Goal: Task Accomplishment & Management: Use online tool/utility

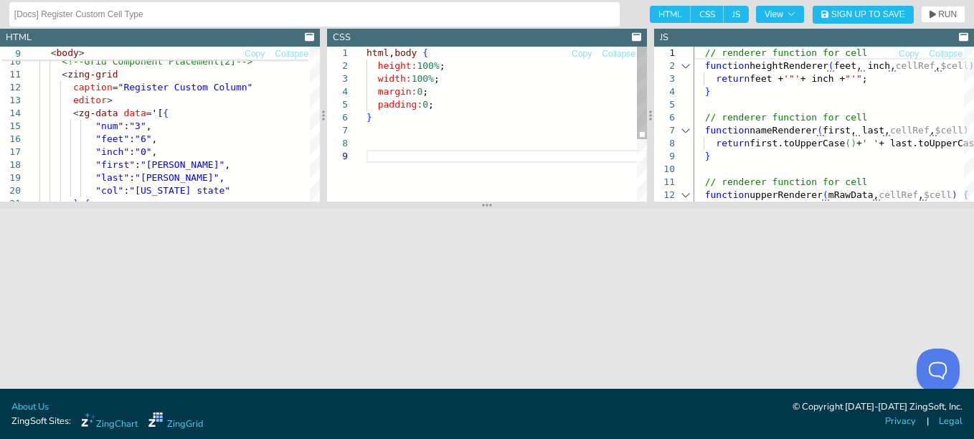
scroll to position [0, 4]
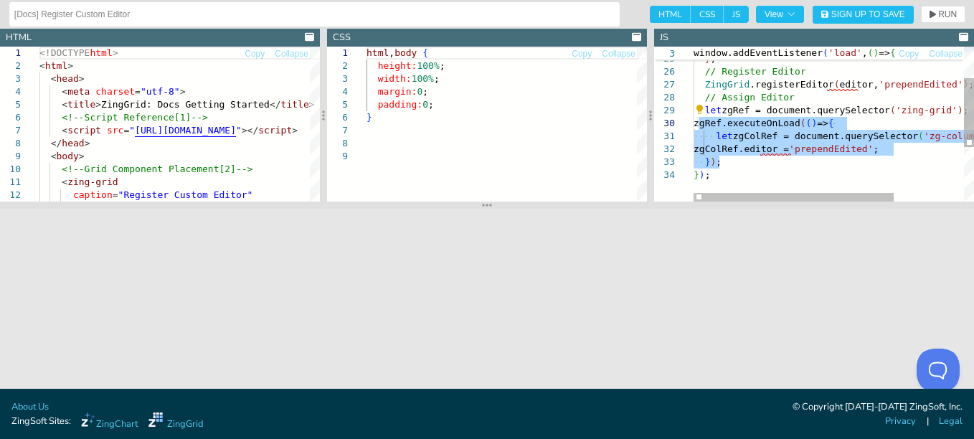
scroll to position [0, 81]
click at [711, 193] on div at bounding box center [793, 197] width 200 height 9
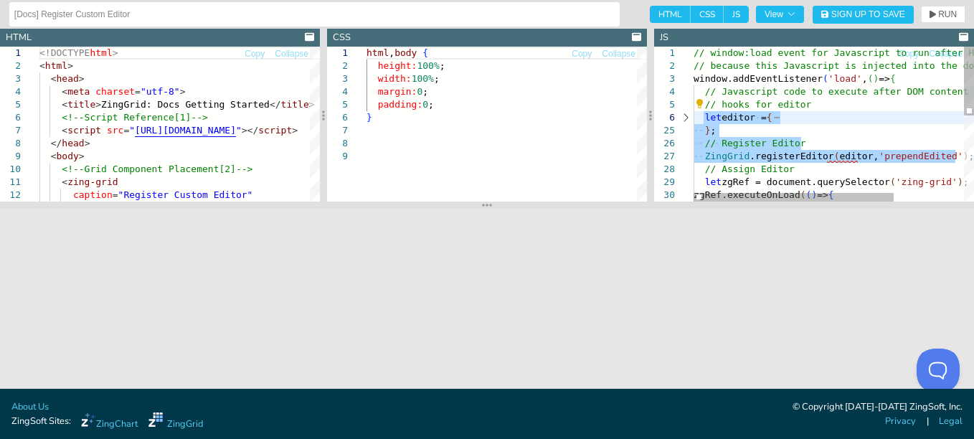
drag, startPoint x: 956, startPoint y: 155, endPoint x: 701, endPoint y: 123, distance: 256.5
click at [701, 123] on div "ZingGrid .registerEditor ( editor, 'prependEdited' ) ; // Assign Editor let zgR…" at bounding box center [882, 221] width 379 height 348
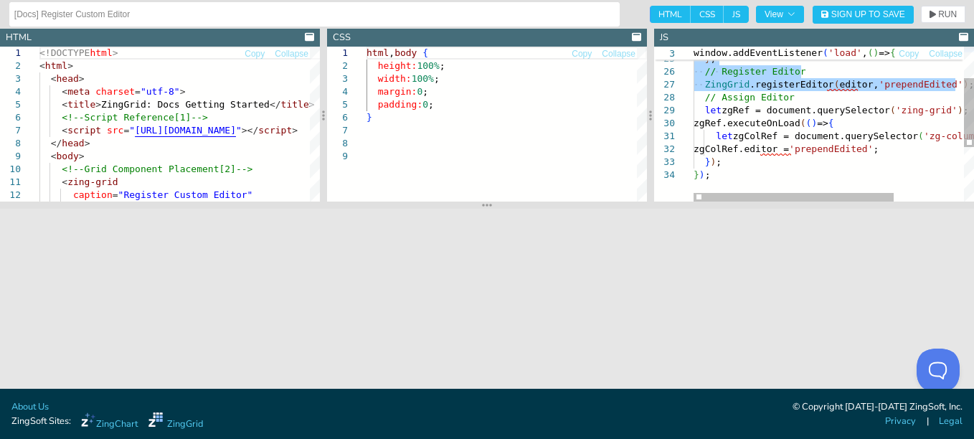
type textarea "let zgRef = document.querySelector('zing-grid'); zgRef.executeOnLoad(() => { le…"
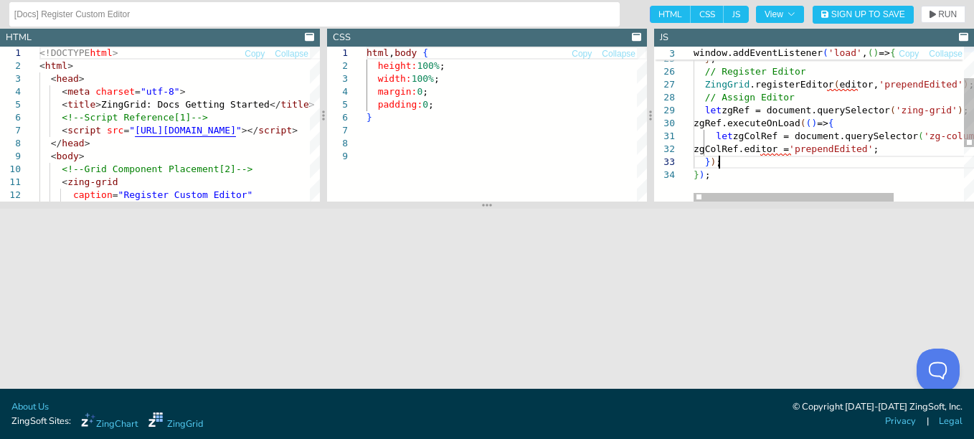
click at [795, 157] on div "ZingGrid .registerEditor ( editor, 'prependEdited' ) ; // Assign Editor let zgR…" at bounding box center [882, 149] width 379 height 348
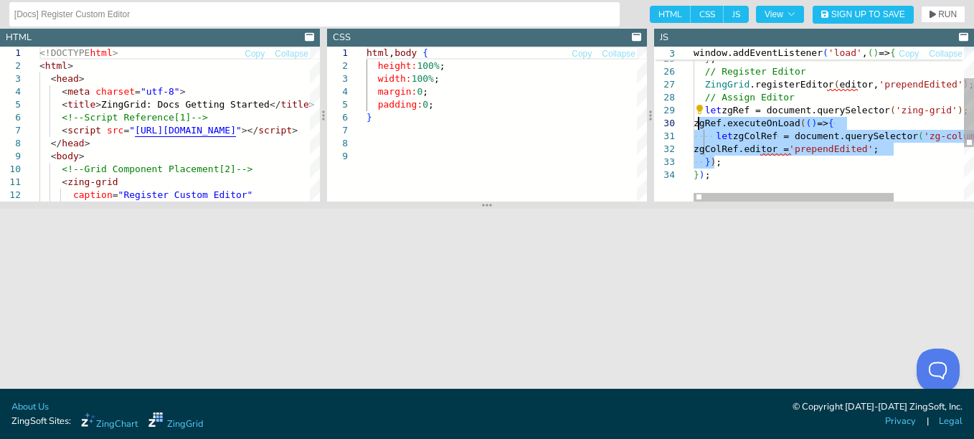
drag, startPoint x: 716, startPoint y: 161, endPoint x: 701, endPoint y: 118, distance: 45.6
click at [701, 118] on div "ZingGrid .registerEditor ( editor, 'prependEdited' ) ; // Assign Editor let zgR…" at bounding box center [882, 149] width 379 height 348
